Goal: Task Accomplishment & Management: Use online tool/utility

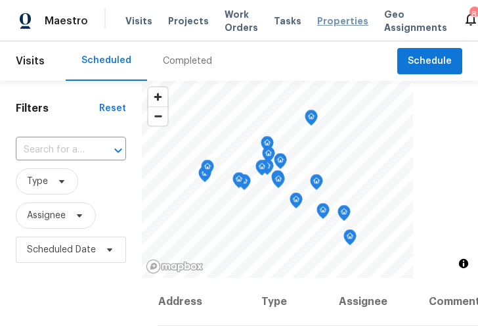
click at [321, 28] on span "Properties" at bounding box center [342, 20] width 51 height 13
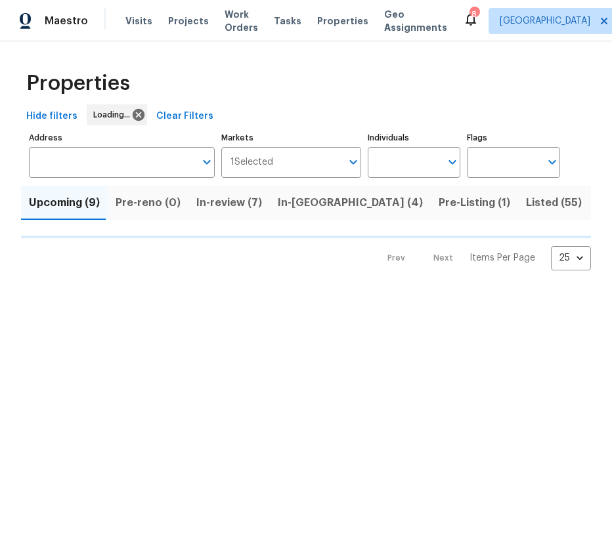
click at [478, 212] on span "Listed (55)" at bounding box center [554, 203] width 56 height 18
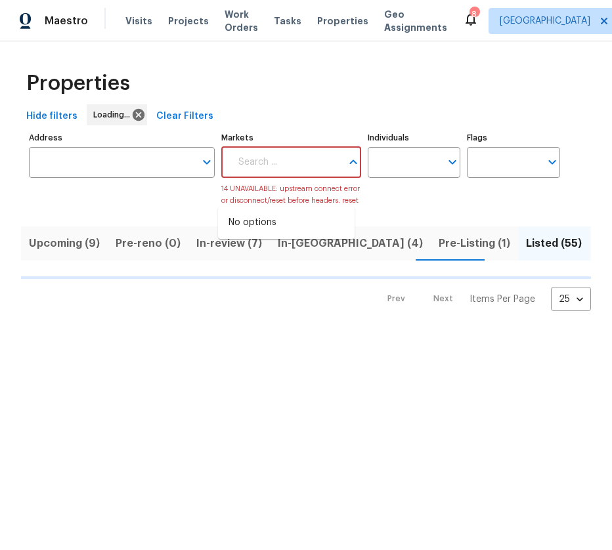
click at [307, 178] on input "Markets" at bounding box center [286, 162] width 110 height 31
click at [336, 178] on div "Markets" at bounding box center [290, 162] width 139 height 31
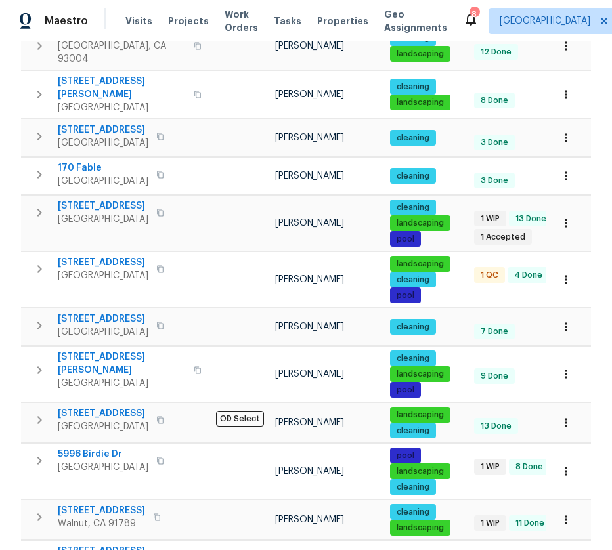
scroll to position [131, 0]
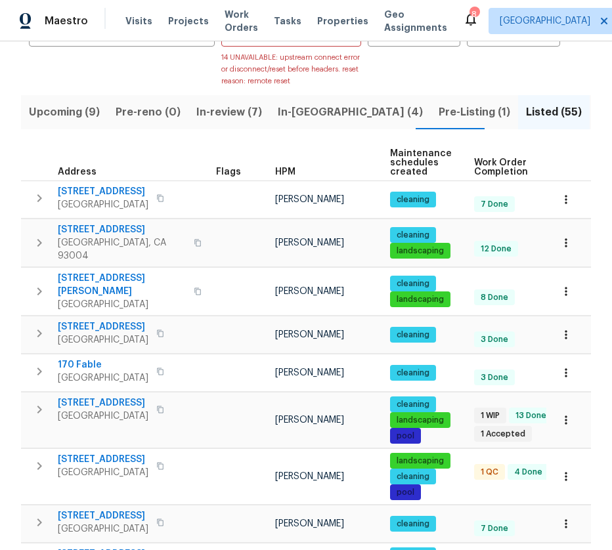
click at [285, 181] on th "HPM" at bounding box center [327, 163] width 115 height 36
click at [285, 177] on span "HPM" at bounding box center [285, 172] width 20 height 9
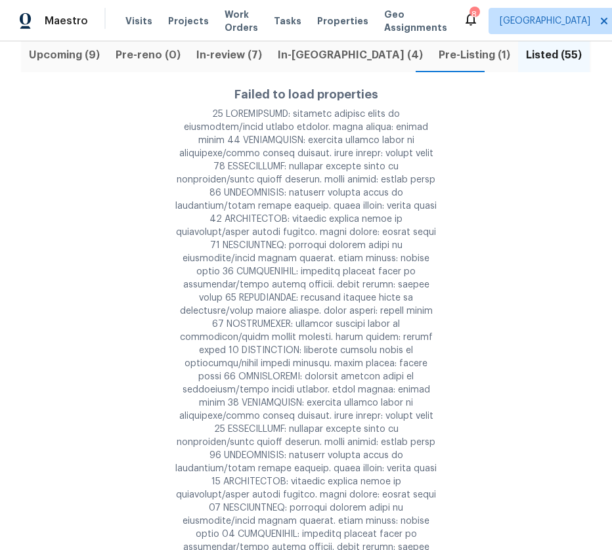
scroll to position [197, 0]
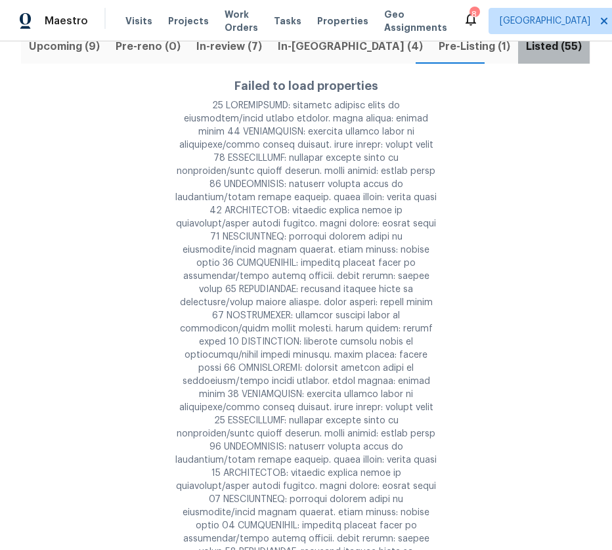
click at [478, 64] on button "Listed (55)" at bounding box center [554, 47] width 72 height 34
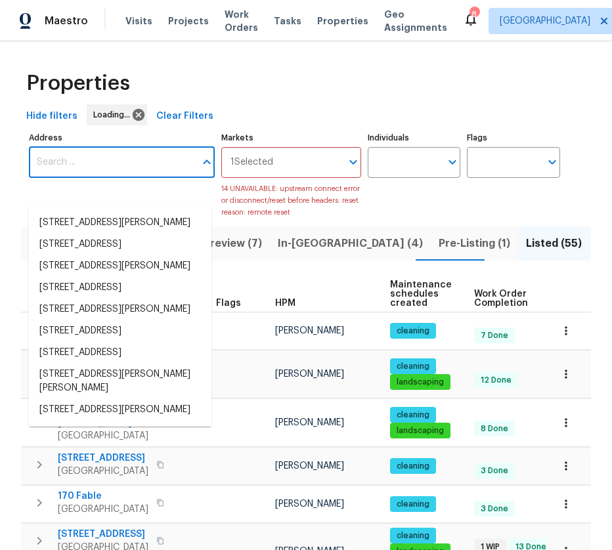
click at [150, 178] on input "Address" at bounding box center [112, 162] width 166 height 31
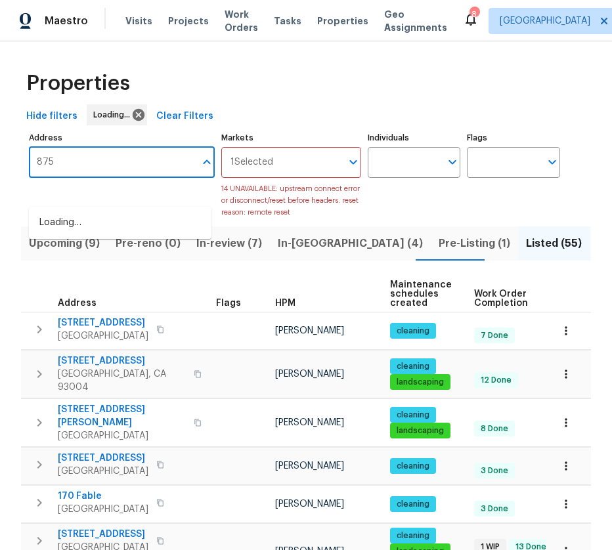
type input "8755"
click at [131, 256] on li "[STREET_ADDRESS]" at bounding box center [120, 245] width 183 height 22
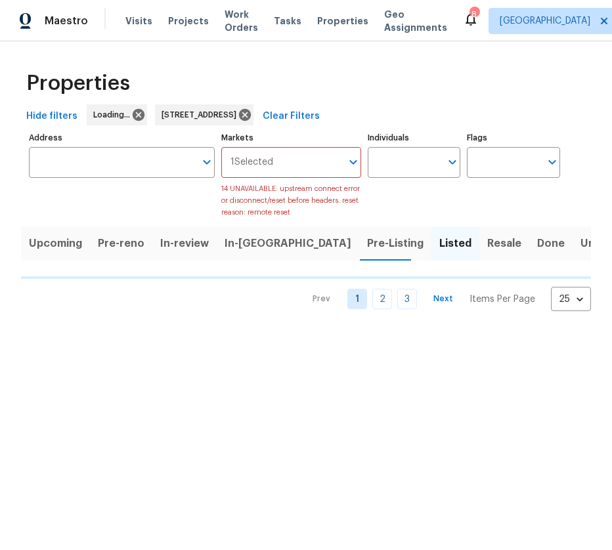
type input "[STREET_ADDRESS]"
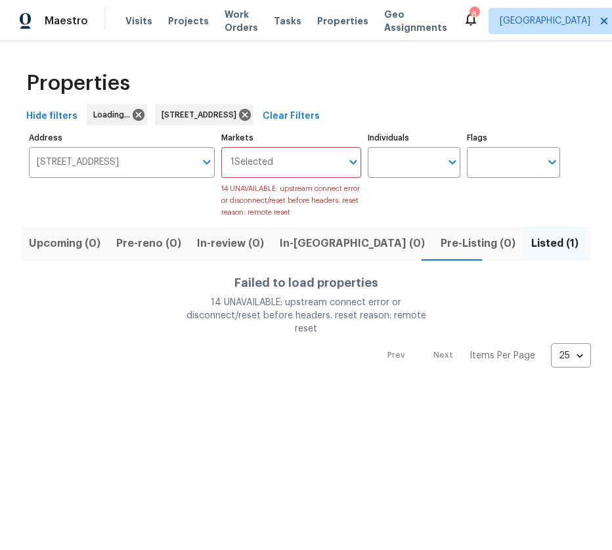
click at [289, 324] on div "14 UNAVAILABLE: upstream connect error or disconnect/reset before headers. rese…" at bounding box center [306, 315] width 263 height 39
click at [478, 253] on span "Listed (1)" at bounding box center [554, 244] width 47 height 18
click at [373, 290] on h4 "Failed to load properties" at bounding box center [306, 283] width 263 height 13
click at [478, 261] on button "Listed (1)" at bounding box center [555, 244] width 63 height 34
click at [246, 325] on div "14 UNAVAILABLE: upstream connect error or disconnect/reset before headers. rese…" at bounding box center [306, 315] width 263 height 39
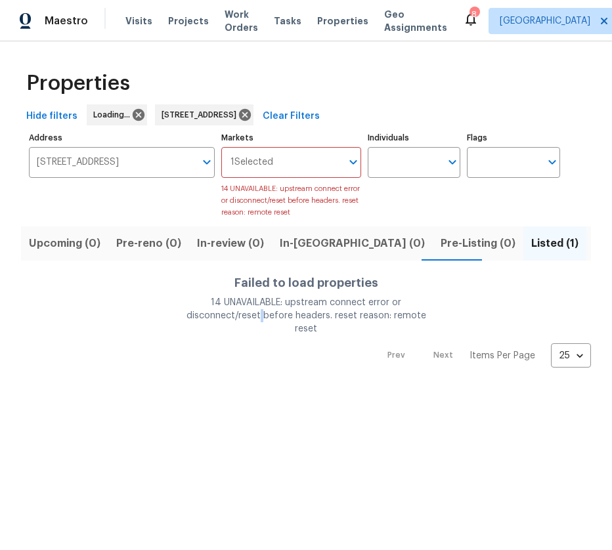
click at [246, 325] on div "14 UNAVAILABLE: upstream connect error or disconnect/reset before headers. rese…" at bounding box center [306, 315] width 263 height 39
click at [441, 253] on span "Pre-Listing (0)" at bounding box center [478, 244] width 75 height 18
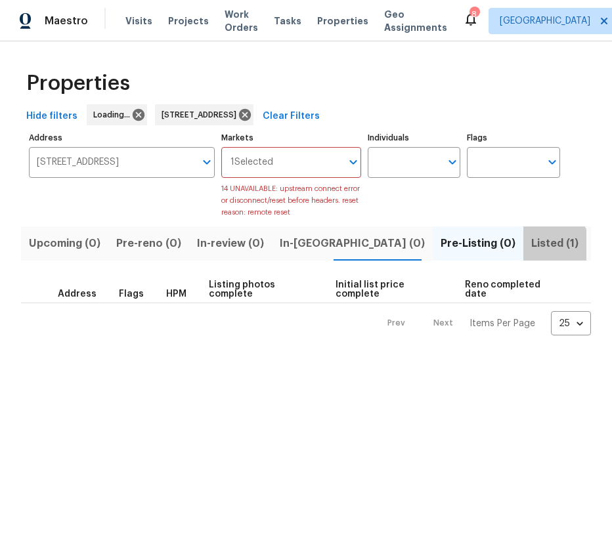
click at [478, 253] on span "Listed (1)" at bounding box center [554, 244] width 47 height 18
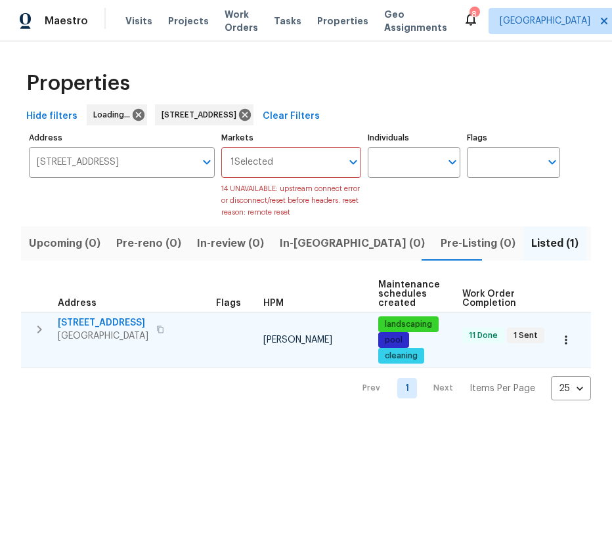
click at [94, 325] on span "[STREET_ADDRESS]" at bounding box center [103, 323] width 91 height 13
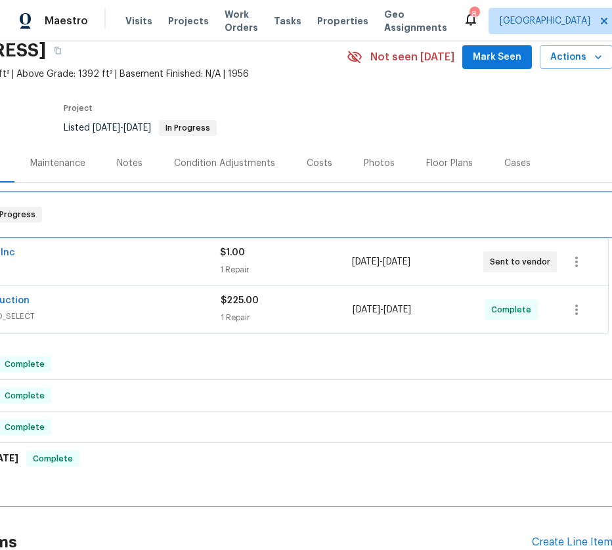
scroll to position [55, 78]
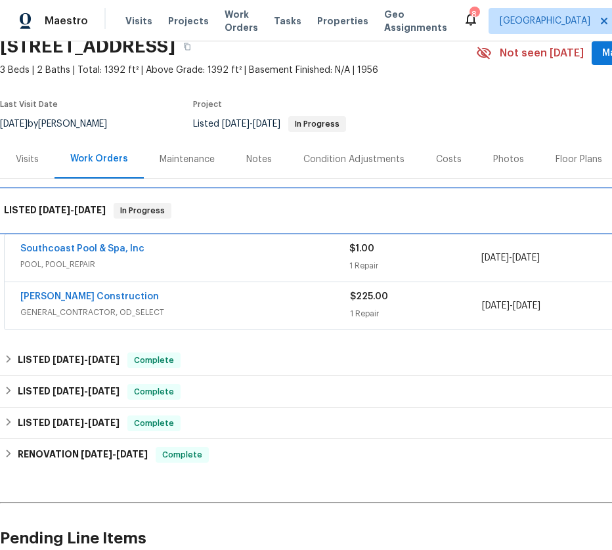
drag, startPoint x: 323, startPoint y: 288, endPoint x: 208, endPoint y: 305, distance: 115.7
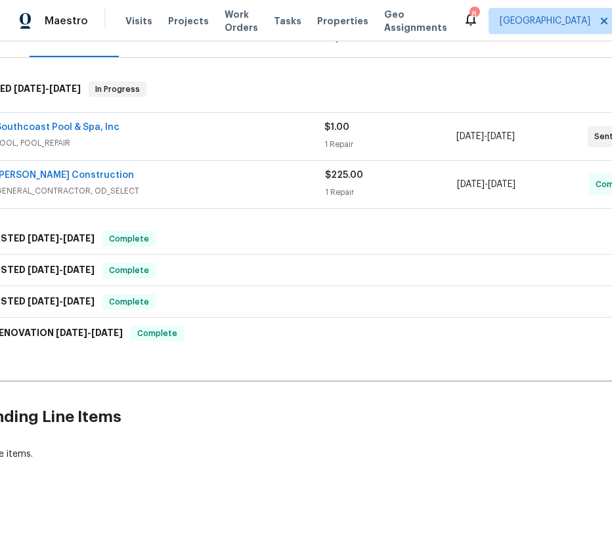
scroll to position [225, 140]
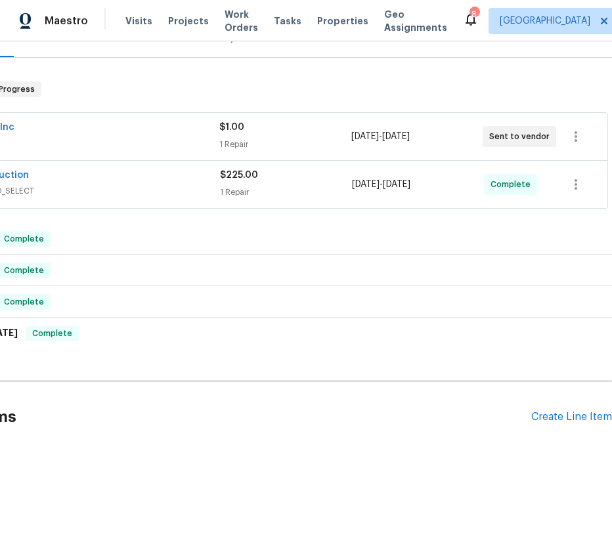
drag, startPoint x: 322, startPoint y: 350, endPoint x: 363, endPoint y: 351, distance: 40.7
click at [537, 411] on div "Create Line Item" at bounding box center [571, 417] width 81 height 12
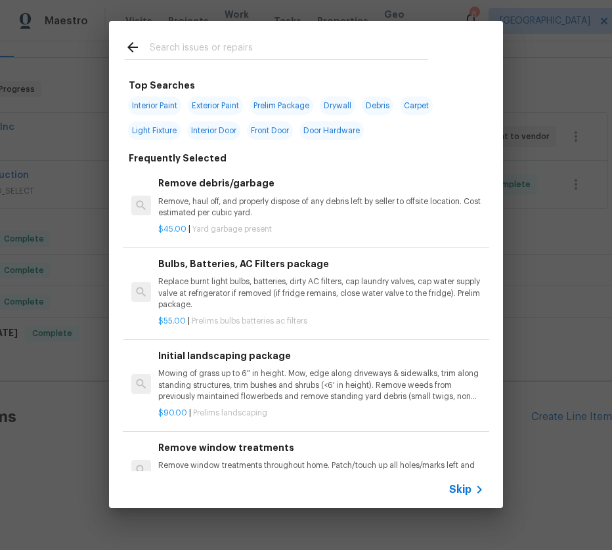
click at [283, 48] on input "text" at bounding box center [289, 49] width 279 height 20
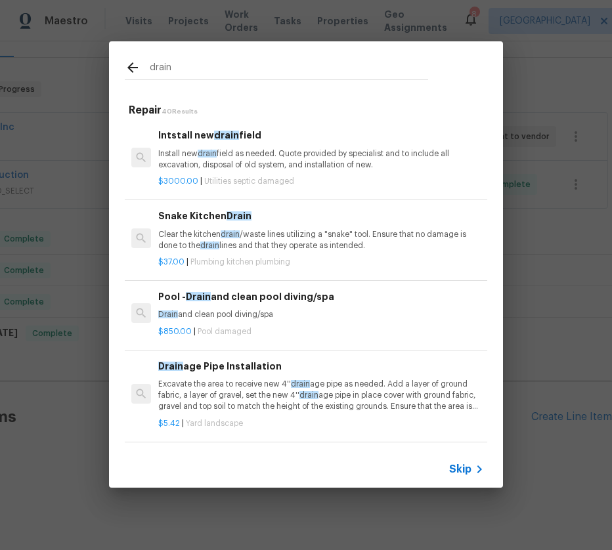
type input "drain"
click at [317, 174] on div "$3000.00 | Utilities septic damaged" at bounding box center [321, 179] width 326 height 16
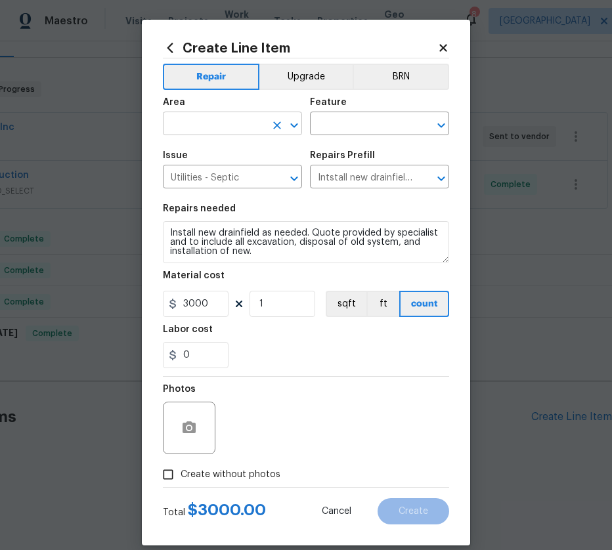
click at [257, 118] on input "text" at bounding box center [214, 125] width 102 height 20
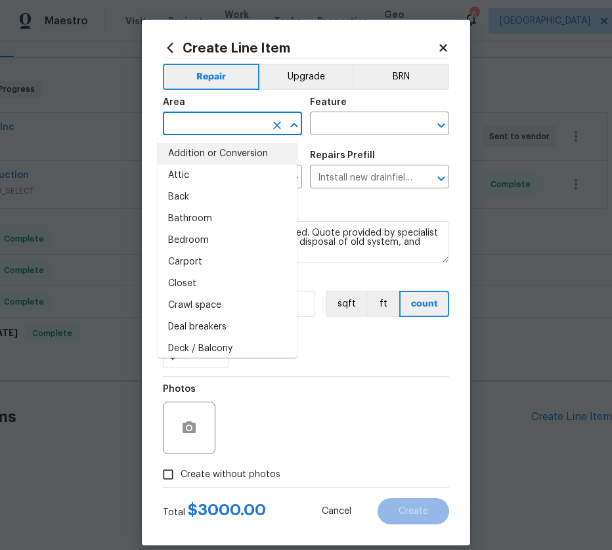
type input "n"
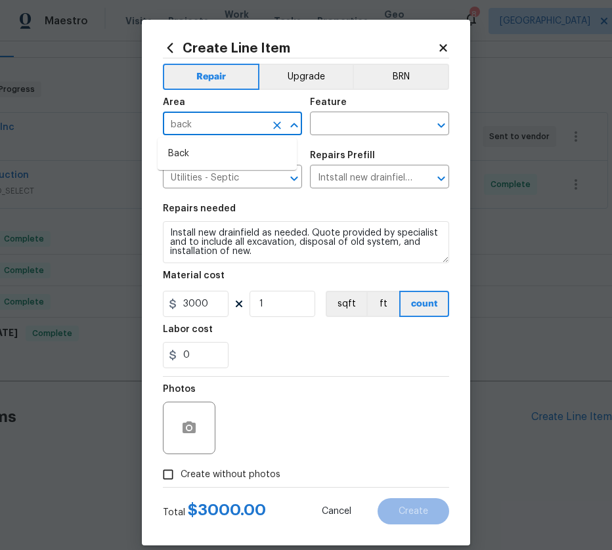
click at [243, 158] on li "Back" at bounding box center [227, 154] width 139 height 22
type input "Back"
click at [346, 122] on input "text" at bounding box center [361, 125] width 102 height 20
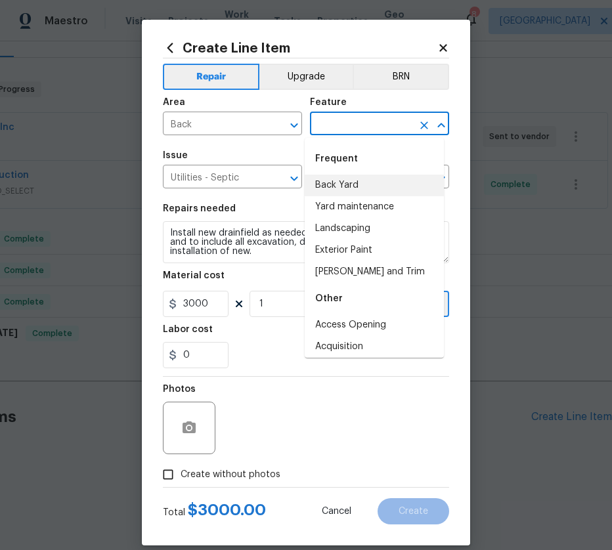
click at [361, 184] on li "Back Yard" at bounding box center [374, 186] width 139 height 22
type input "Back Yard"
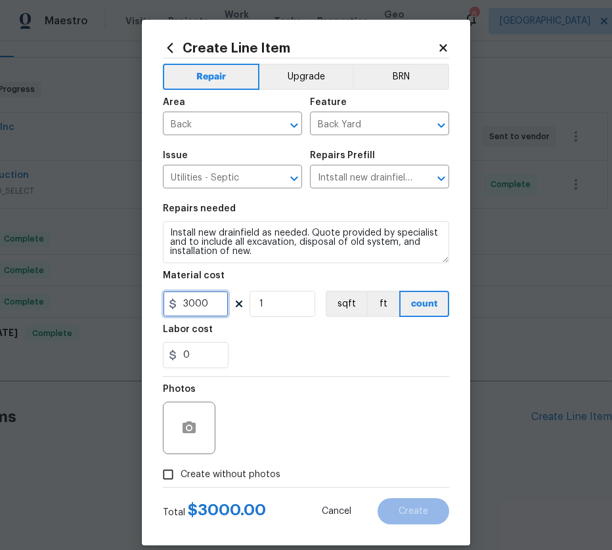
click at [212, 308] on input "3000" at bounding box center [196, 304] width 66 height 26
type input "2175"
click at [206, 466] on label "Create without photos" at bounding box center [218, 474] width 125 height 25
click at [181, 466] on input "Create without photos" at bounding box center [168, 474] width 25 height 25
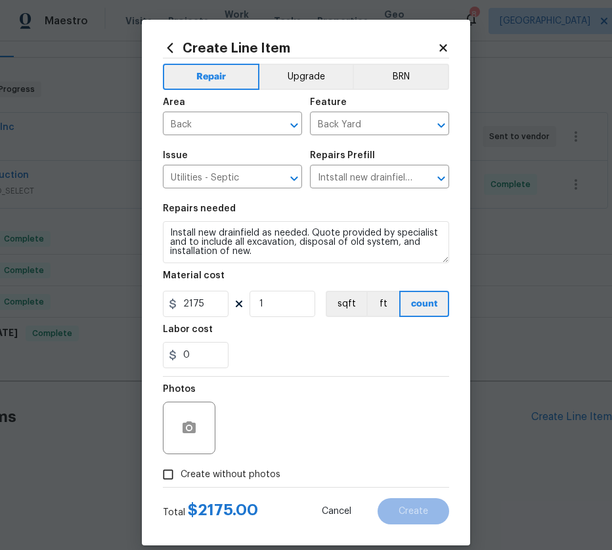
checkbox input "true"
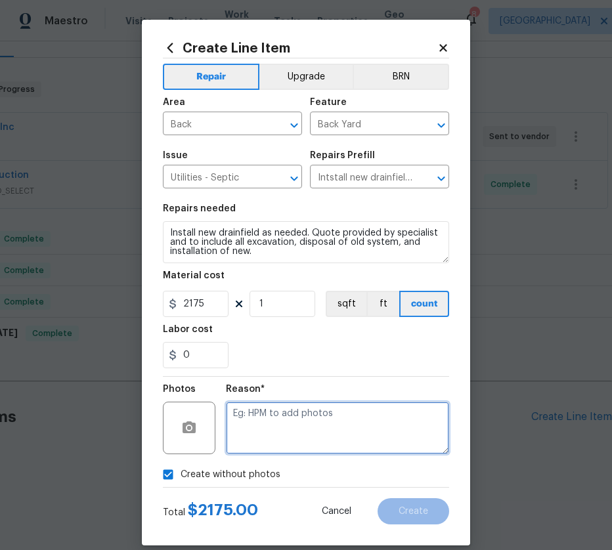
click at [317, 437] on textarea at bounding box center [337, 428] width 223 height 53
type textarea "quote"
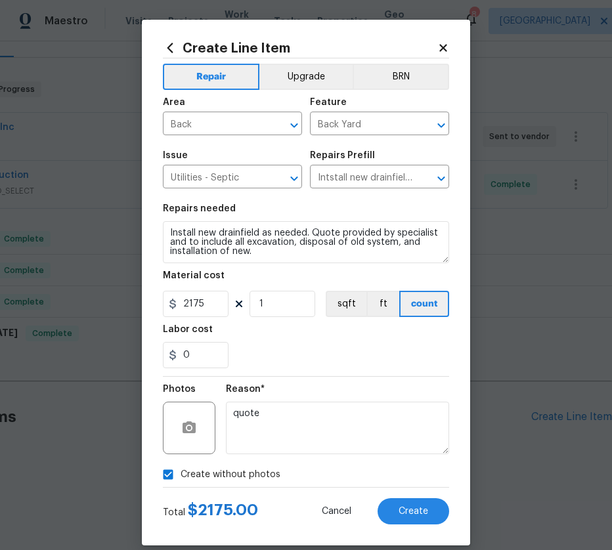
click at [355, 351] on div "0" at bounding box center [306, 355] width 286 height 26
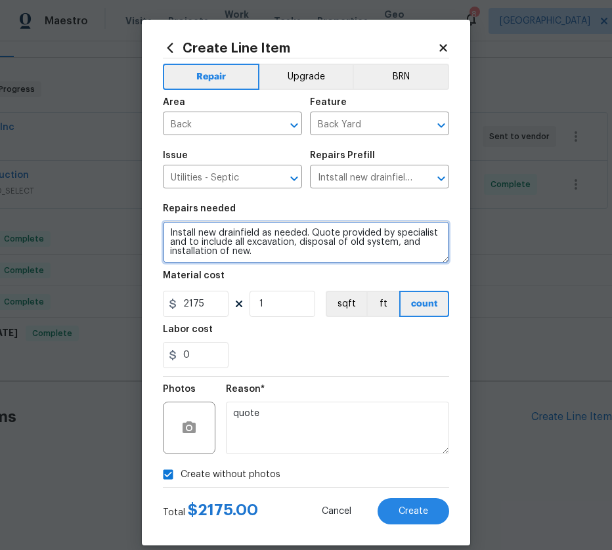
click at [285, 252] on textarea "Install new drainfield as needed. Quote provided by specialist and to include a…" at bounding box center [306, 242] width 286 height 42
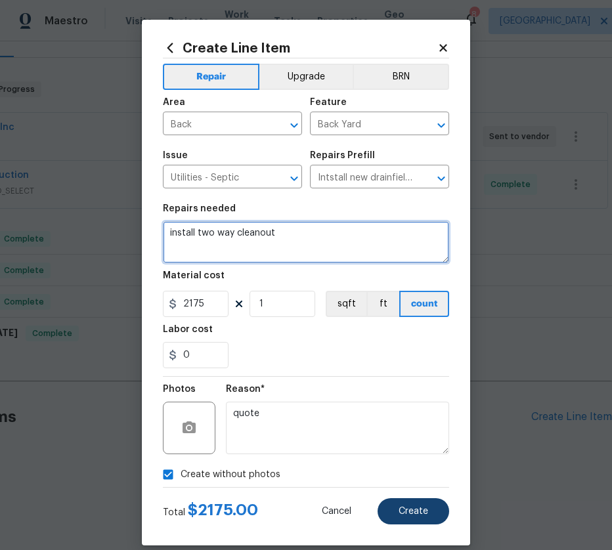
type textarea "install two way cleanout"
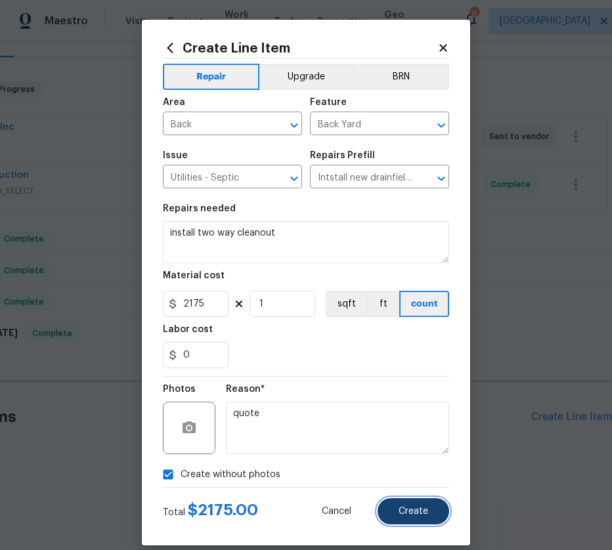
click at [414, 513] on span "Create" at bounding box center [414, 512] width 30 height 10
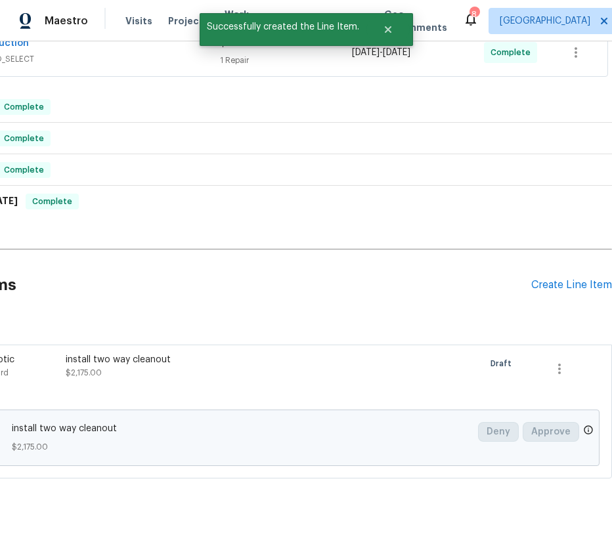
scroll to position [373, 140]
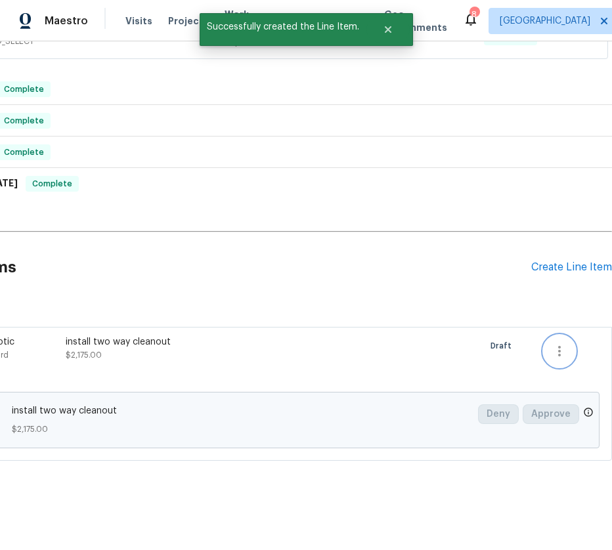
click at [552, 346] on icon "button" at bounding box center [560, 352] width 16 height 16
drag, startPoint x: 236, startPoint y: 485, endPoint x: 95, endPoint y: 463, distance: 143.6
click at [99, 468] on div at bounding box center [306, 275] width 612 height 550
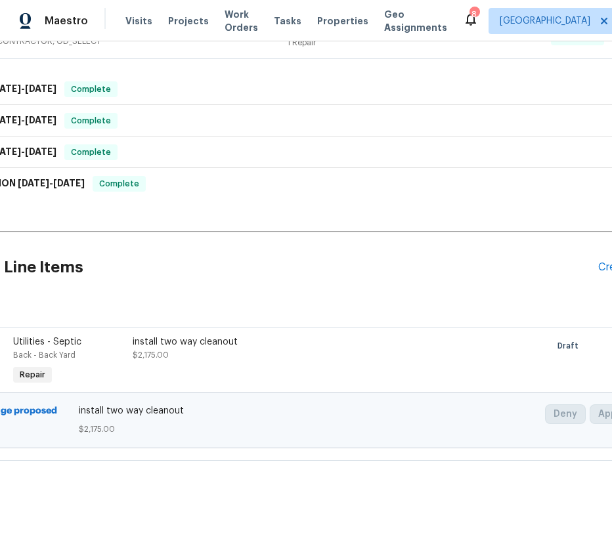
scroll to position [373, 0]
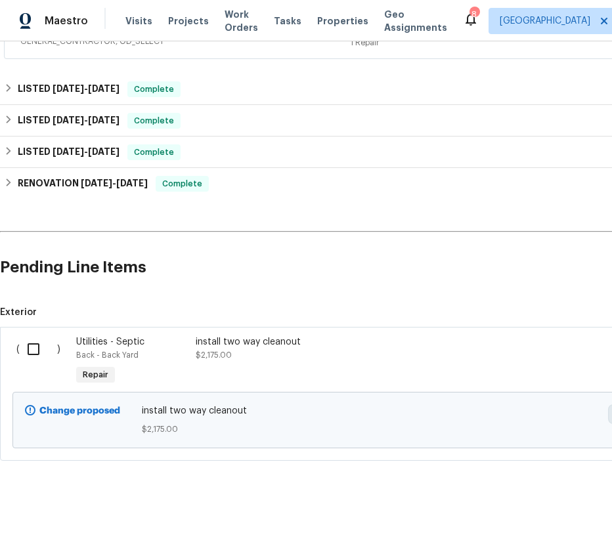
drag, startPoint x: 140, startPoint y: 266, endPoint x: 24, endPoint y: 273, distance: 116.5
click at [39, 350] on input "checkbox" at bounding box center [38, 350] width 37 height 28
checkbox input "true"
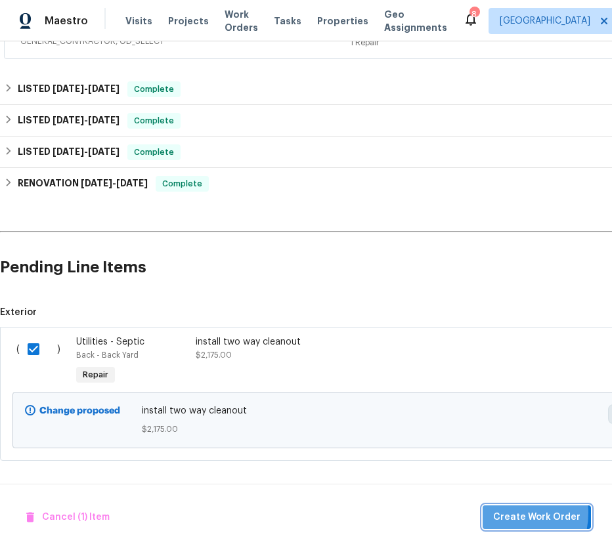
click at [506, 513] on span "Create Work Order" at bounding box center [536, 518] width 87 height 16
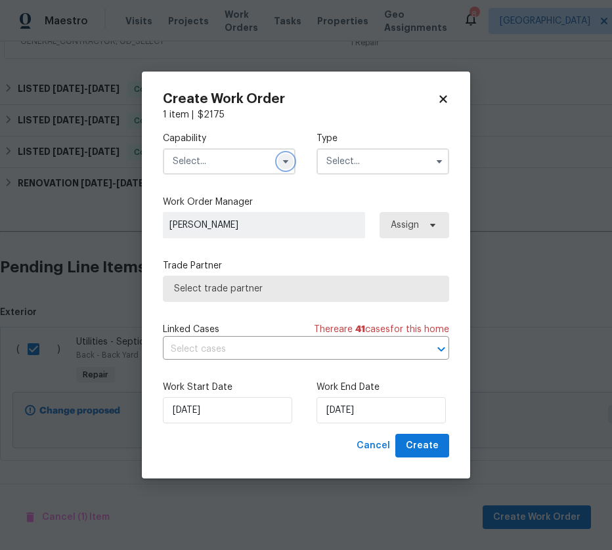
click at [288, 168] on button "button" at bounding box center [286, 162] width 16 height 16
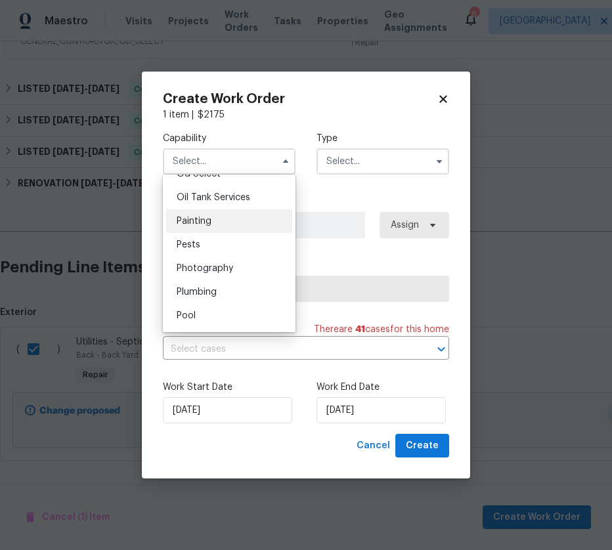
scroll to position [1117, 0]
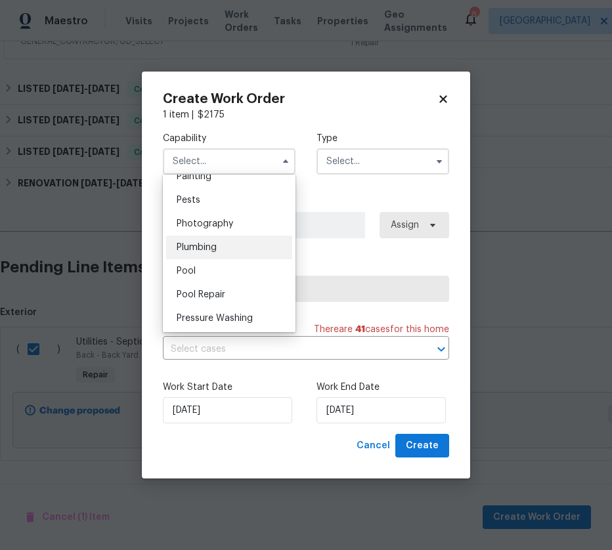
click at [223, 259] on div "Plumbing" at bounding box center [229, 248] width 126 height 24
type input "Plumbing"
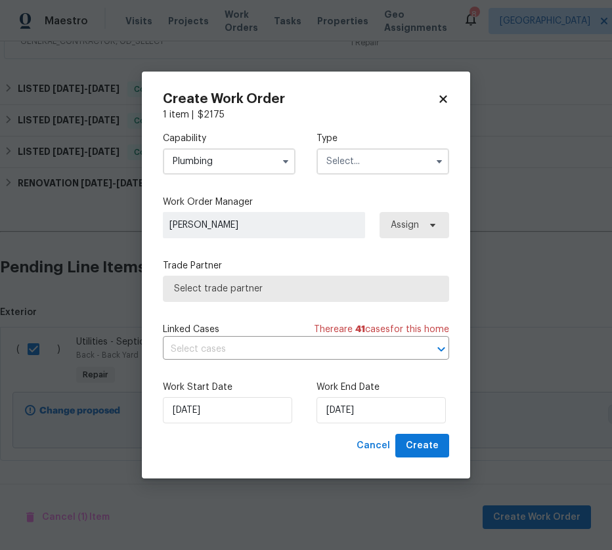
click at [365, 170] on input "text" at bounding box center [383, 161] width 133 height 26
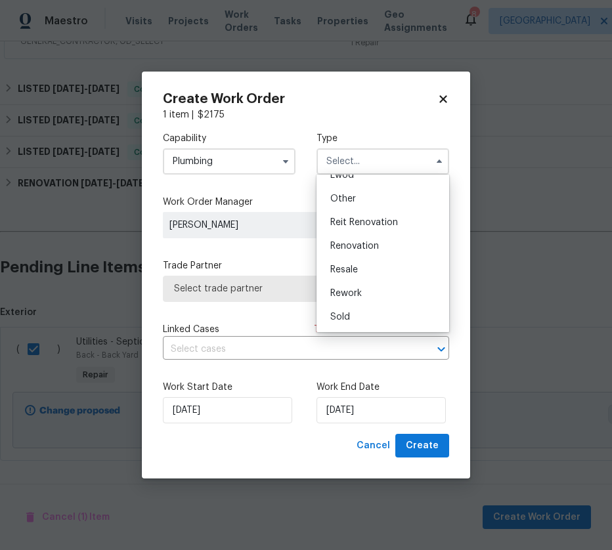
scroll to position [91, 0]
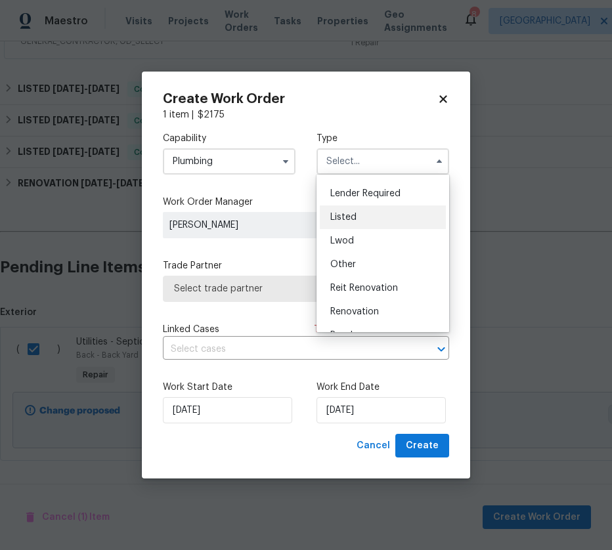
click at [367, 218] on div "Listed" at bounding box center [383, 218] width 126 height 24
type input "Listed"
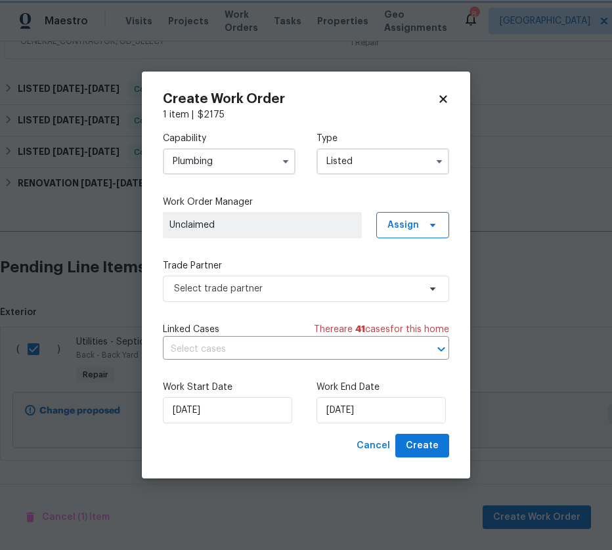
scroll to position [0, 0]
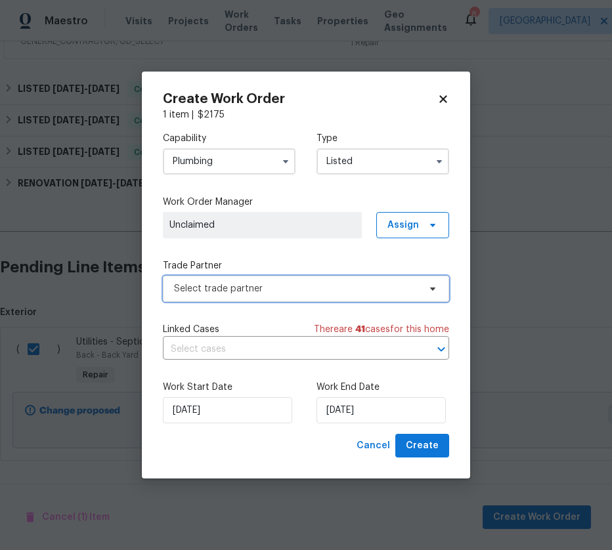
click at [319, 290] on span "Select trade partner" at bounding box center [296, 288] width 245 height 13
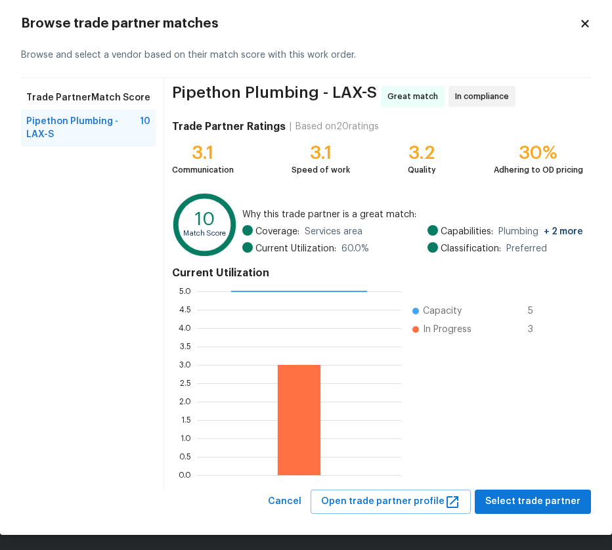
scroll to position [28, 0]
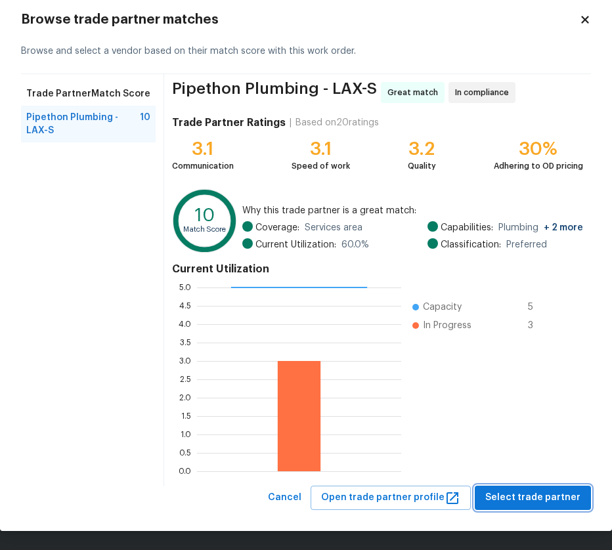
click at [516, 495] on span "Select trade partner" at bounding box center [532, 498] width 95 height 16
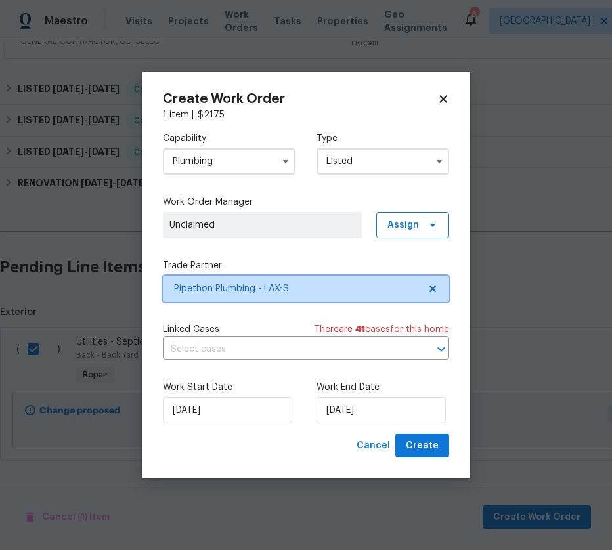
scroll to position [0, 0]
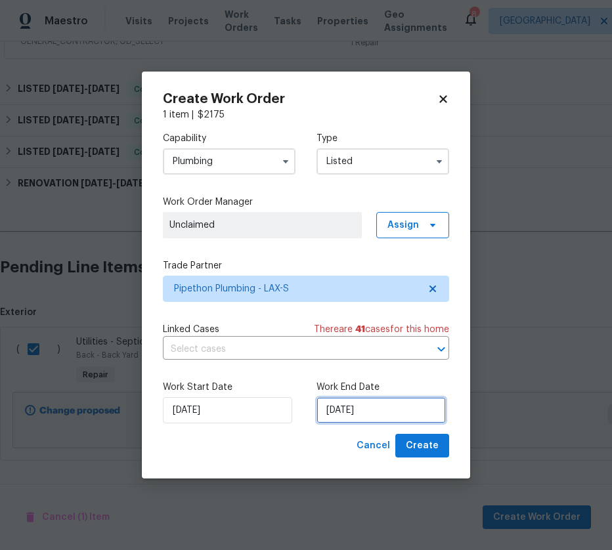
click at [396, 407] on input "9/16/2025" at bounding box center [381, 410] width 129 height 26
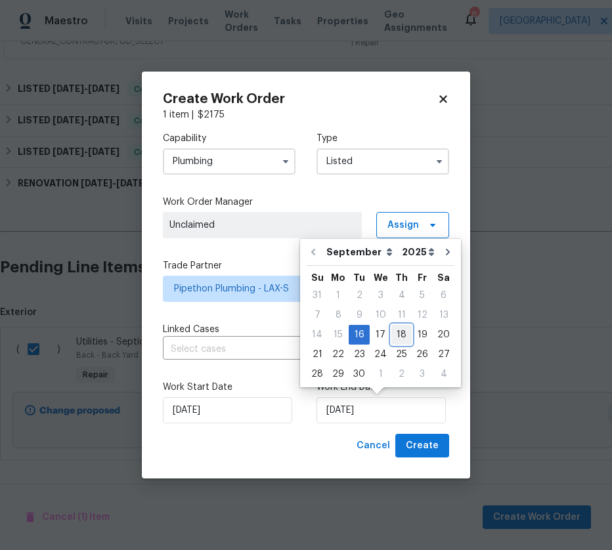
click at [402, 339] on div "18" at bounding box center [402, 335] width 20 height 18
type input "9/18/2025"
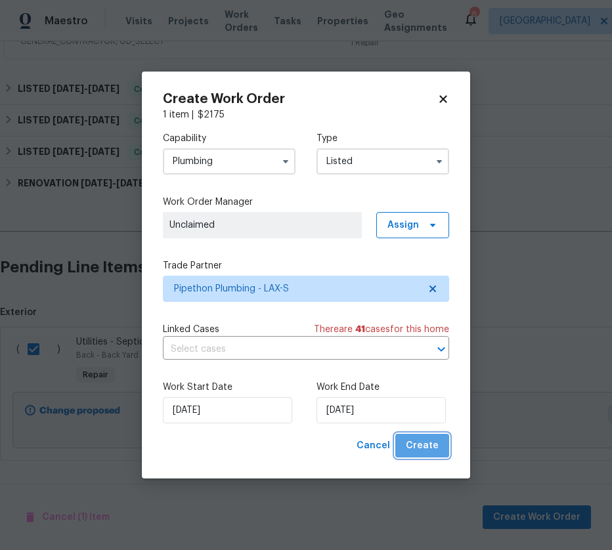
click at [434, 443] on span "Create" at bounding box center [422, 446] width 33 height 16
checkbox input "false"
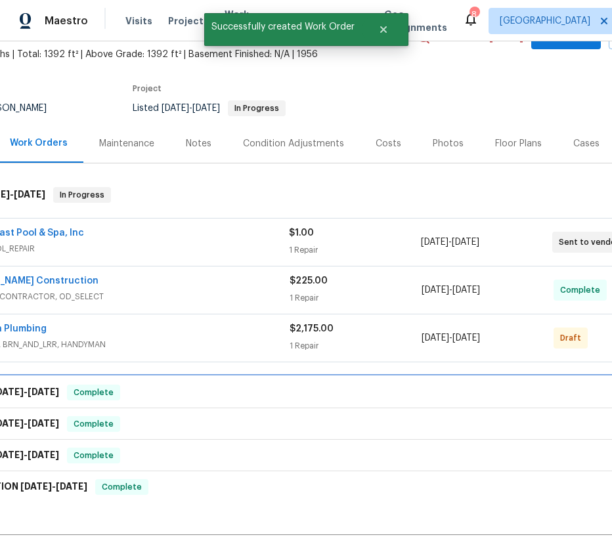
scroll to position [75, 140]
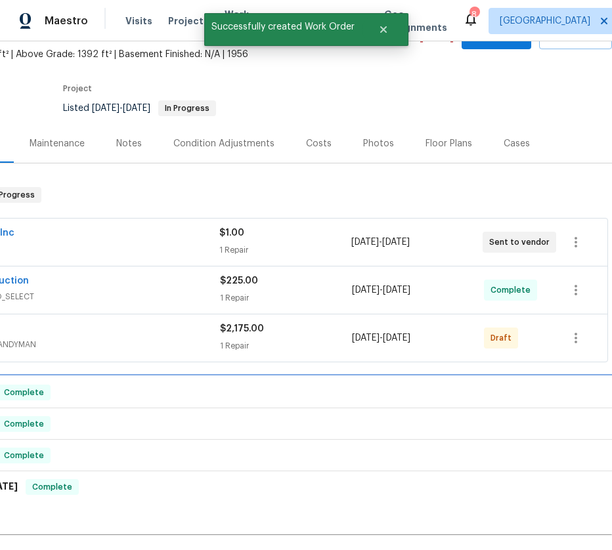
drag, startPoint x: 426, startPoint y: 416, endPoint x: 528, endPoint y: 417, distance: 101.8
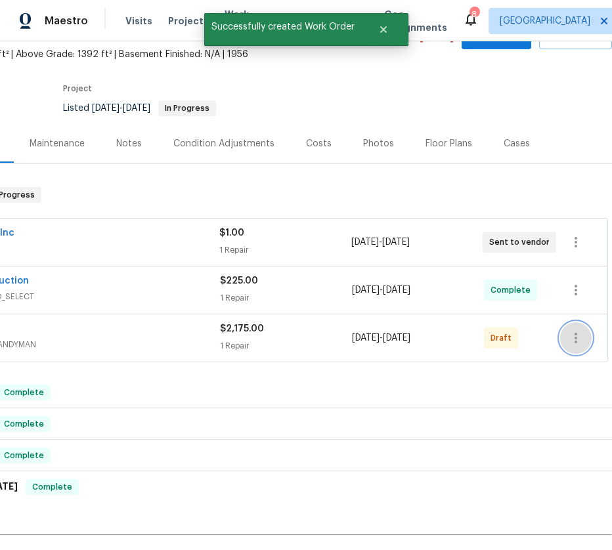
click at [560, 354] on button "button" at bounding box center [576, 339] width 32 height 32
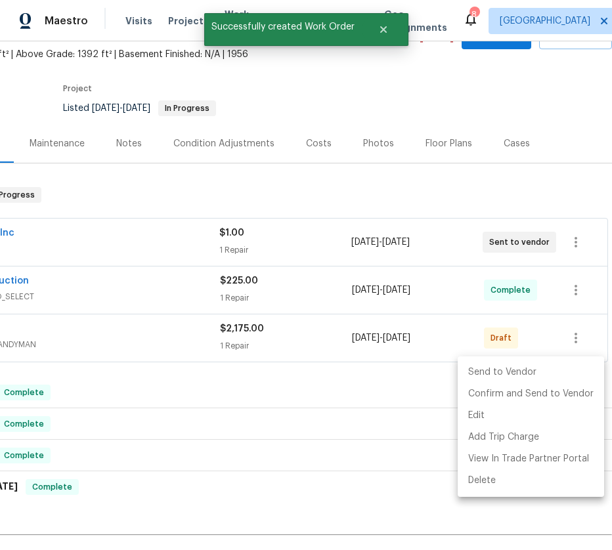
click at [563, 380] on li "Send to Vendor" at bounding box center [531, 373] width 146 height 22
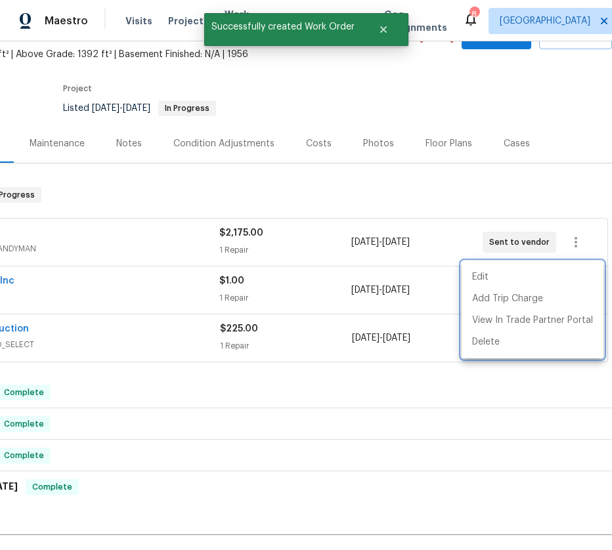
click at [490, 211] on div at bounding box center [306, 275] width 612 height 550
